Goal: Information Seeking & Learning: Learn about a topic

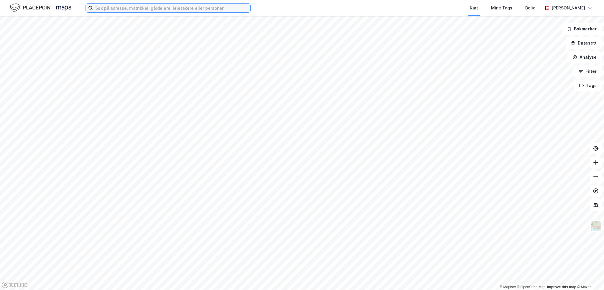
click at [184, 7] on input at bounding box center [171, 8] width 157 height 9
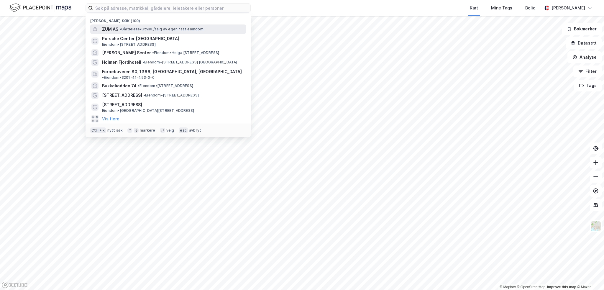
click at [172, 28] on span "• Gårdeiere • [GEOGRAPHIC_DATA]/salg av egen fast eiendom" at bounding box center [161, 29] width 84 height 5
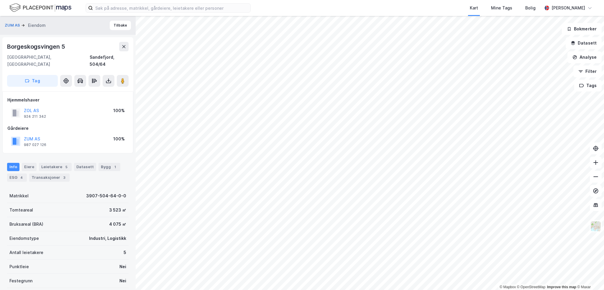
click at [48, 48] on div "Borgeskogsvingen 5" at bounding box center [36, 46] width 59 height 9
copy div "Borgeskogsvingen 5"
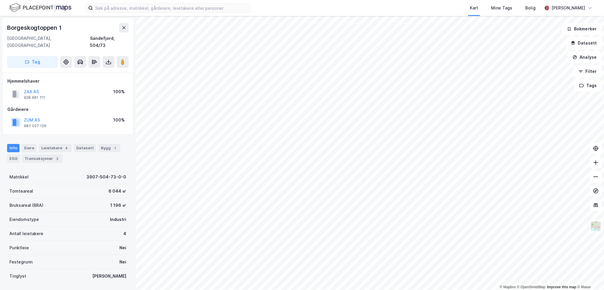
click at [33, 26] on div "Borgeskogtoppen 1" at bounding box center [35, 27] width 56 height 9
copy div "Borgeskogtoppen 1"
click at [112, 145] on div "1" at bounding box center [115, 148] width 6 height 6
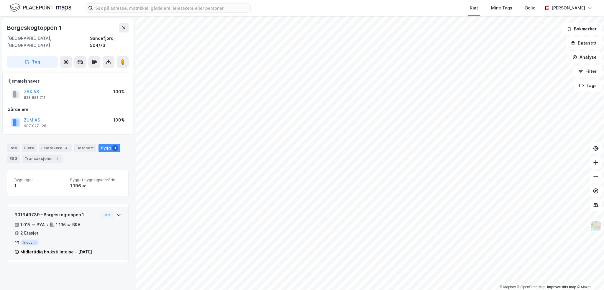
click at [92, 225] on div "1 015 ㎡ BYA • 1 196 ㎡ BRA • 2 Etasjer" at bounding box center [56, 228] width 84 height 15
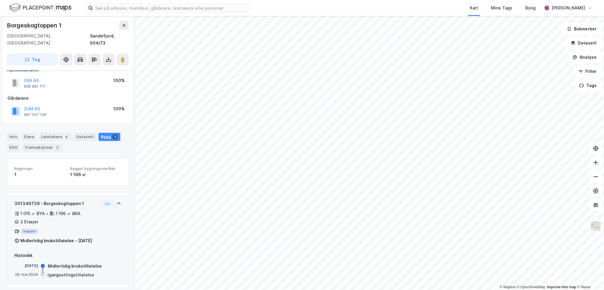
scroll to position [16, 0]
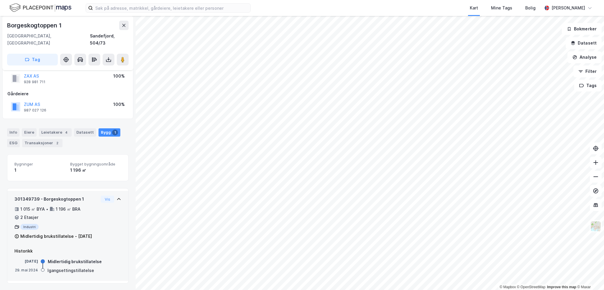
click at [97, 215] on div "301349739 - Borgeskogtoppen 1 1 015 ㎡ BYA • 1 196 ㎡ BRA • 2 Etasjer Industri Mi…" at bounding box center [67, 220] width 107 height 49
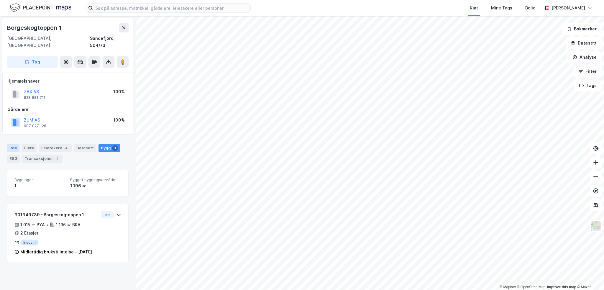
click at [15, 144] on div "Info" at bounding box center [13, 148] width 12 height 8
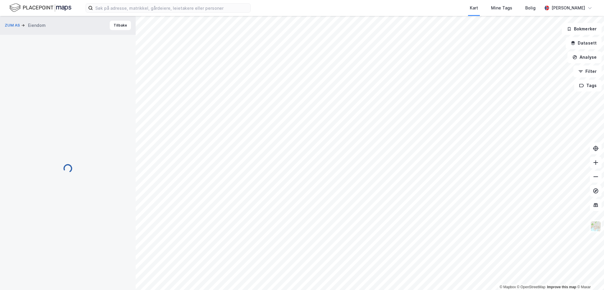
scroll to position [16, 0]
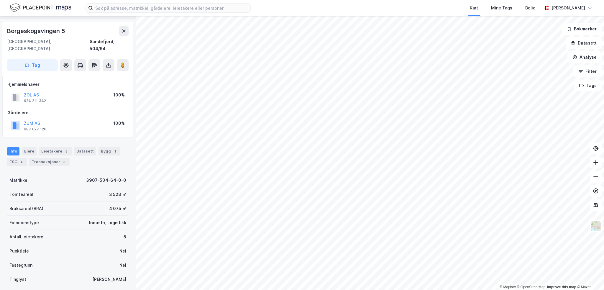
click at [111, 205] on div "4 075 ㎡" at bounding box center [117, 208] width 17 height 7
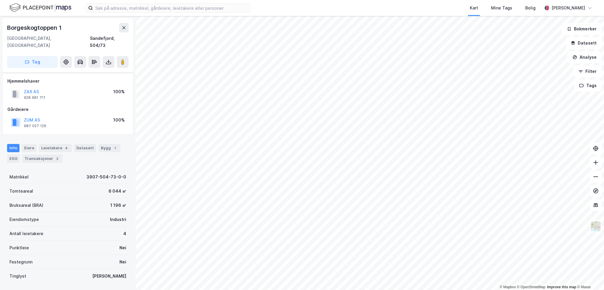
scroll to position [16, 0]
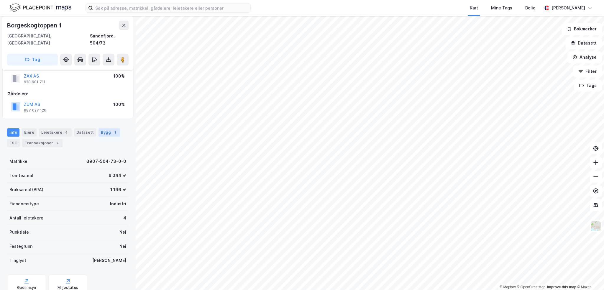
click at [105, 128] on div "Bygg 1" at bounding box center [109, 132] width 22 height 8
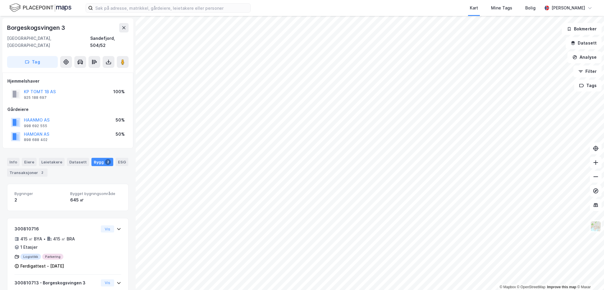
drag, startPoint x: 40, startPoint y: 112, endPoint x: 44, endPoint y: 80, distance: 32.3
click at [44, 87] on div "KP TOMT 1B AS 925 188 697 100%" at bounding box center [67, 94] width 121 height 14
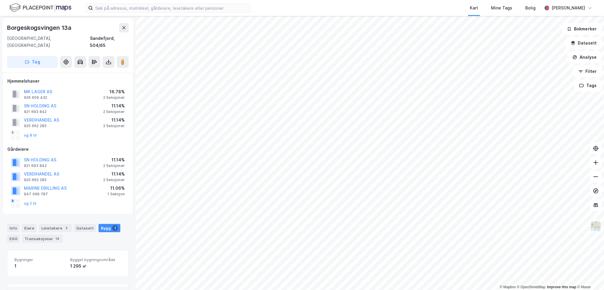
scroll to position [52, 0]
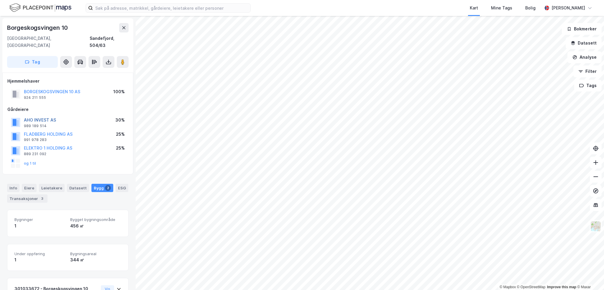
click at [0, 0] on button "AHO INVEST AS" at bounding box center [0, 0] width 0 height 0
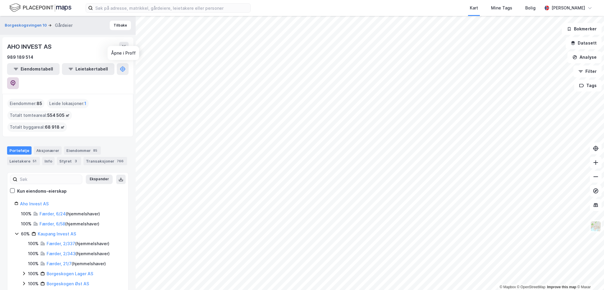
click at [16, 80] on icon at bounding box center [13, 83] width 5 height 6
